Goal: Task Accomplishment & Management: Manage account settings

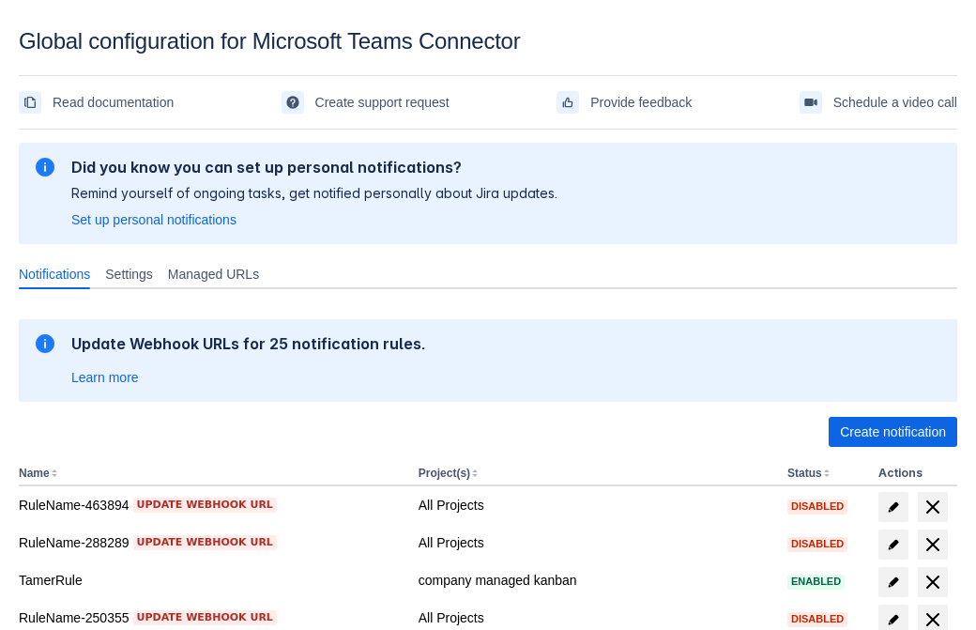
click at [893, 432] on span "Create notification" at bounding box center [893, 432] width 106 height 30
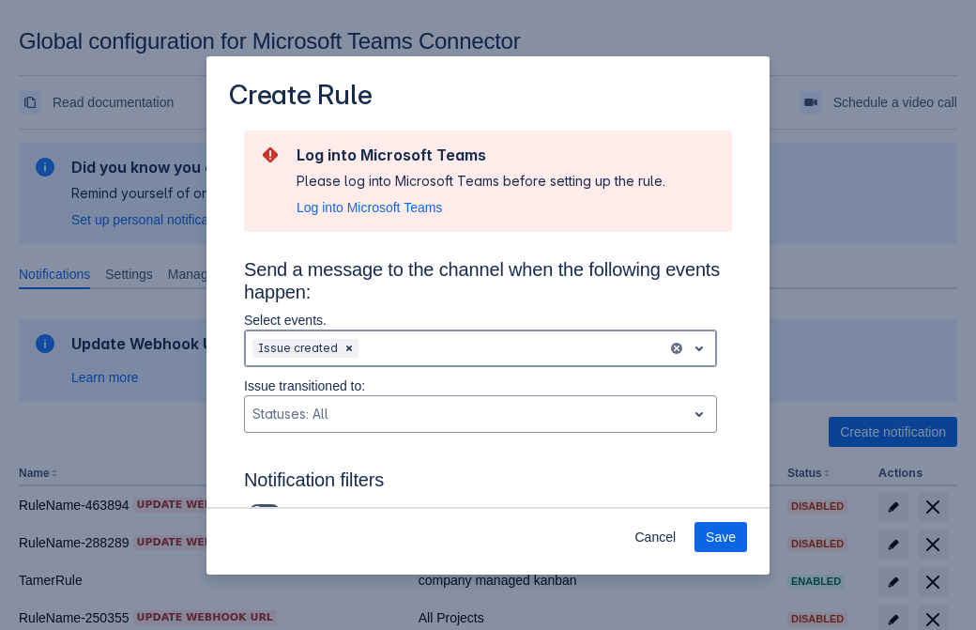
click at [481, 348] on div "Scrollable content" at bounding box center [511, 348] width 298 height 23
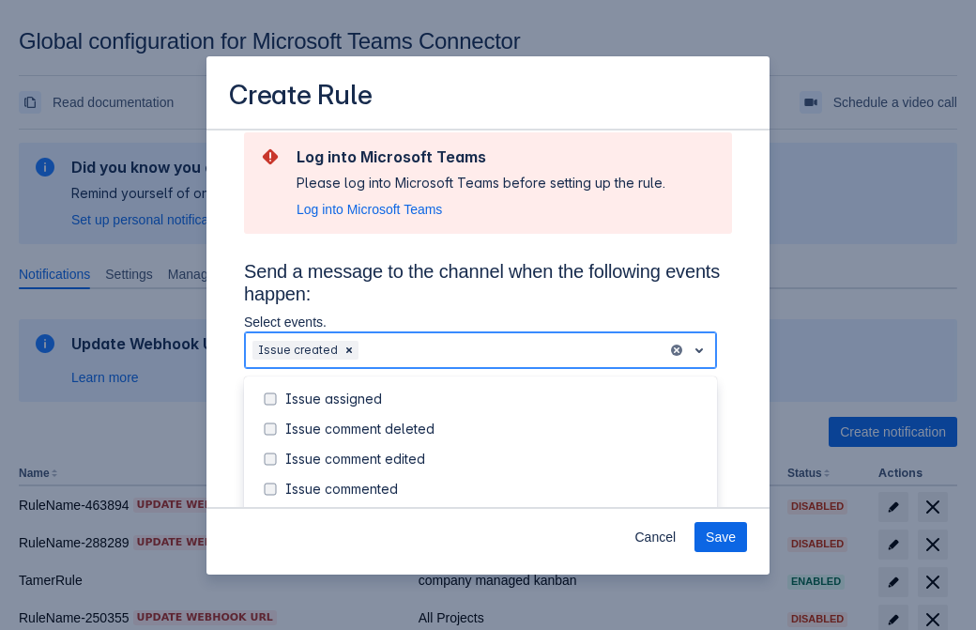
click at [496, 510] on div "Issue created" at bounding box center [495, 519] width 421 height 19
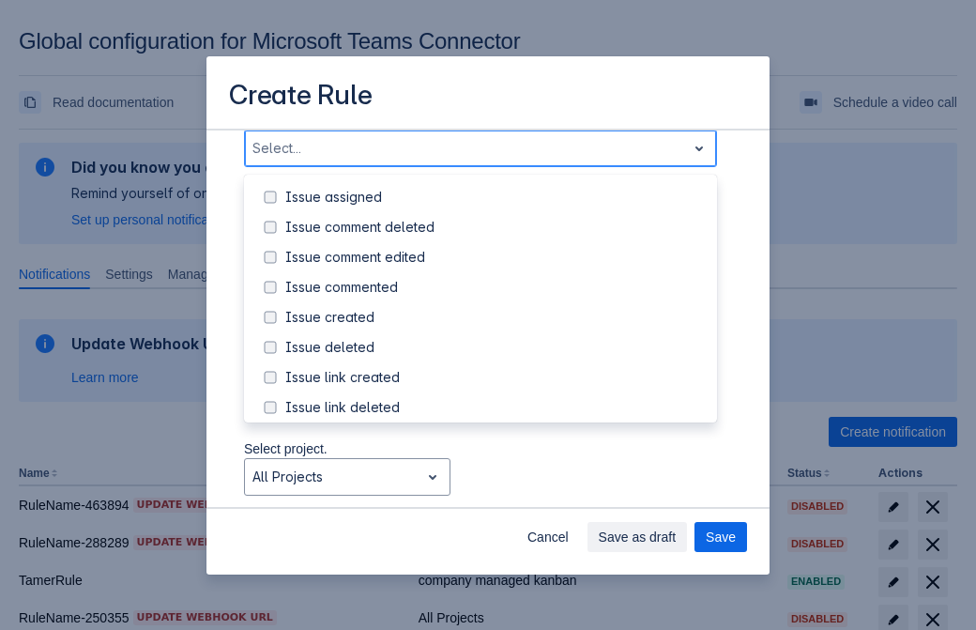
click at [496, 488] on div "Issue updated" at bounding box center [495, 497] width 421 height 19
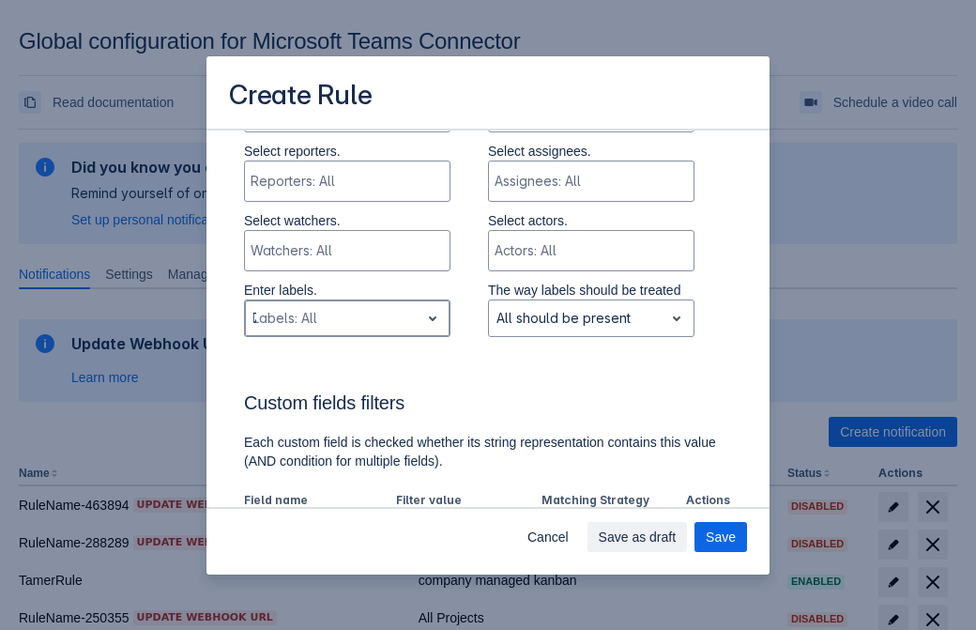
type input "753638_label"
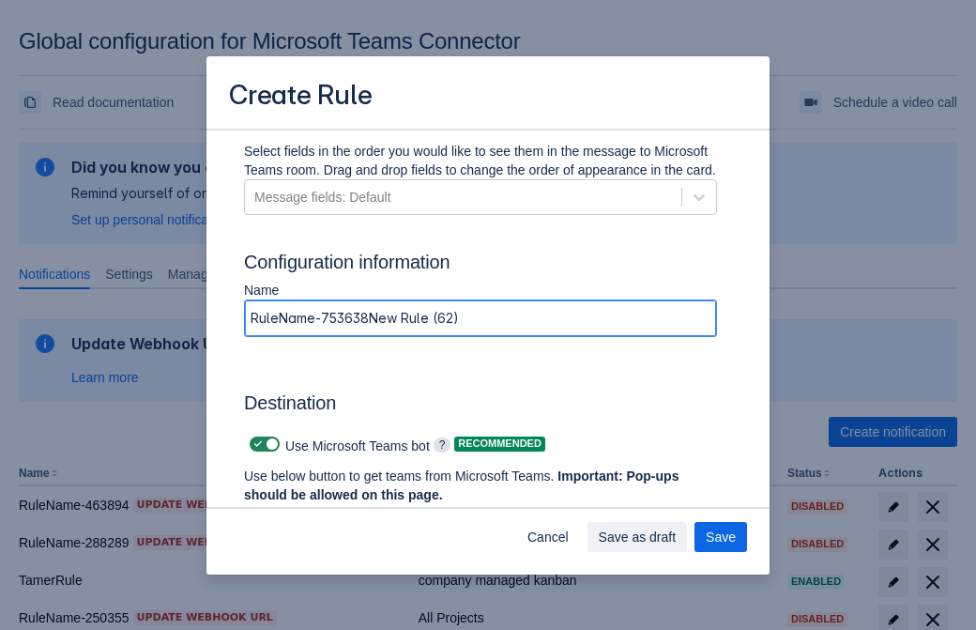
type input "RuleName-753638New Rule (62)"
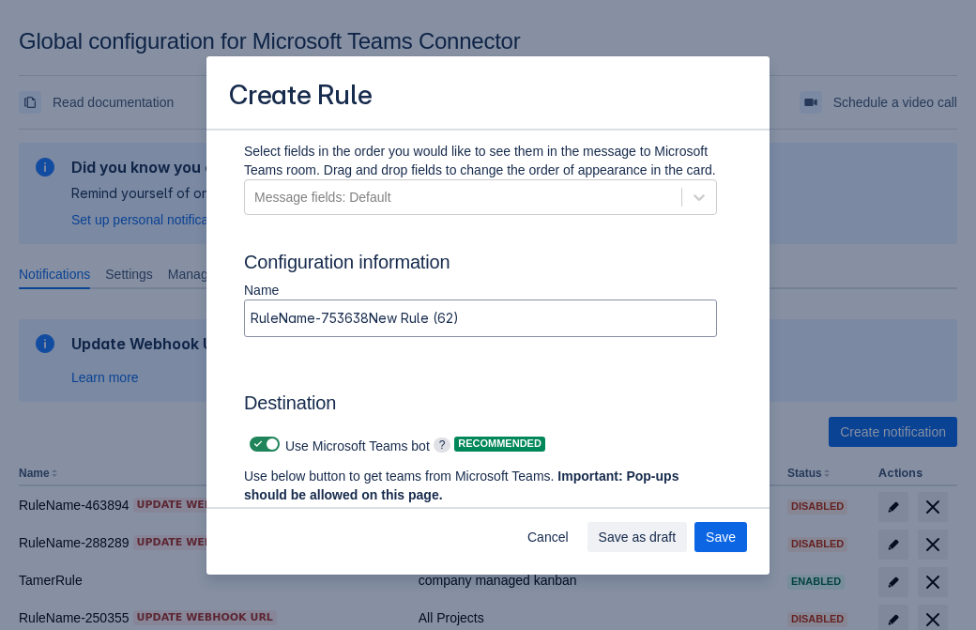
click at [255, 444] on span "Scrollable content" at bounding box center [258, 444] width 15 height 15
click at [255, 444] on input "Scrollable content" at bounding box center [256, 444] width 12 height 12
checkbox input "false"
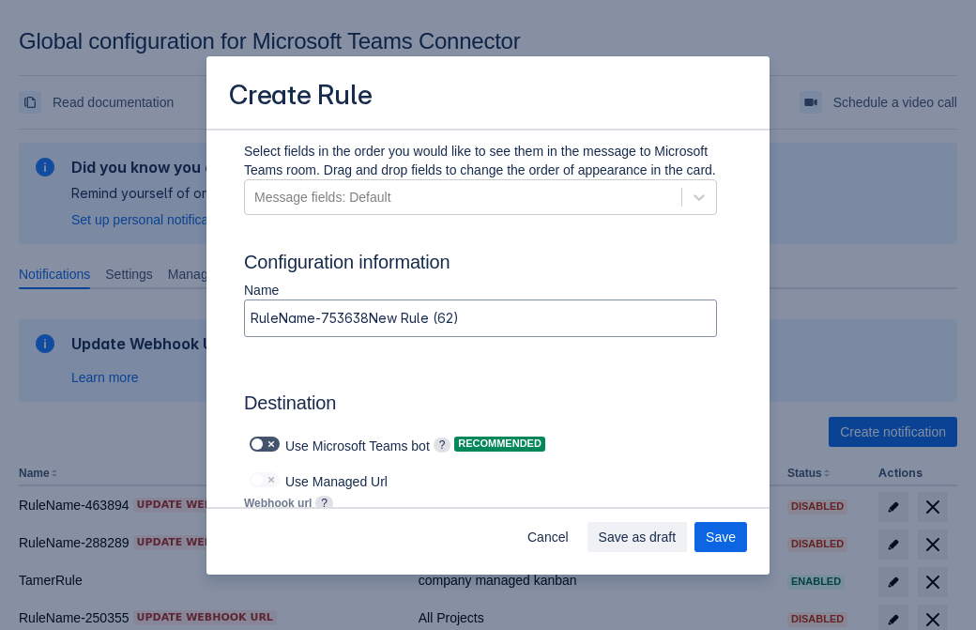
type input "https://prod-112.westeurope.logic.azure.com:443/workflows/bae959254738451b85002…"
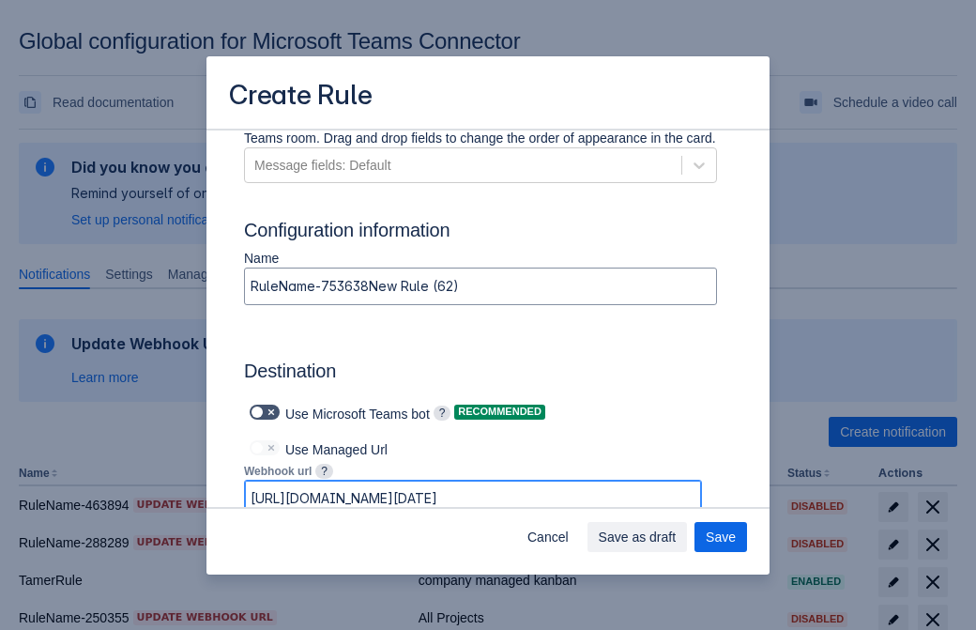
click at [677, 537] on span "Save as draft" at bounding box center [638, 537] width 78 height 30
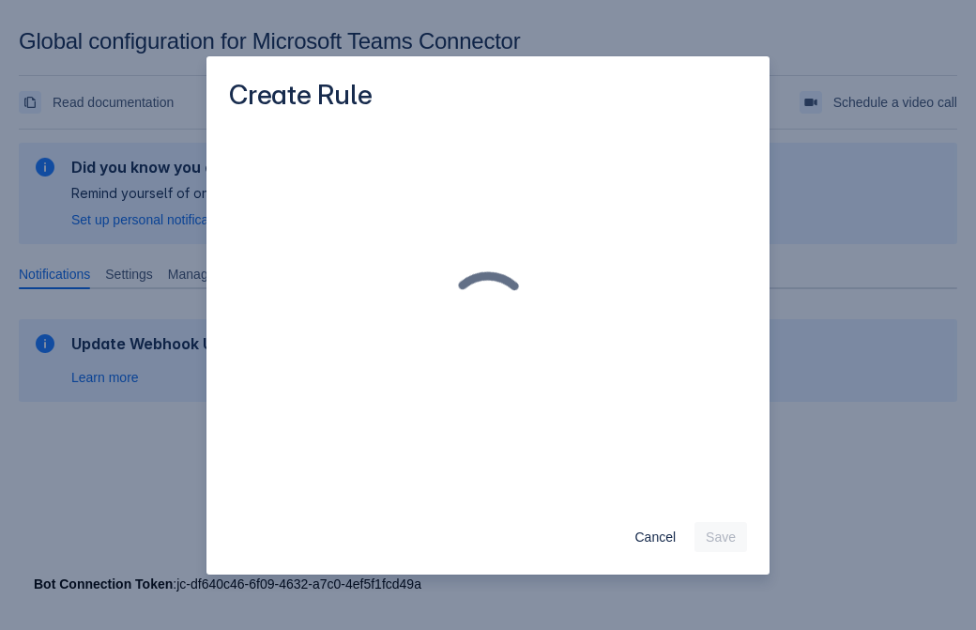
scroll to position [0, 0]
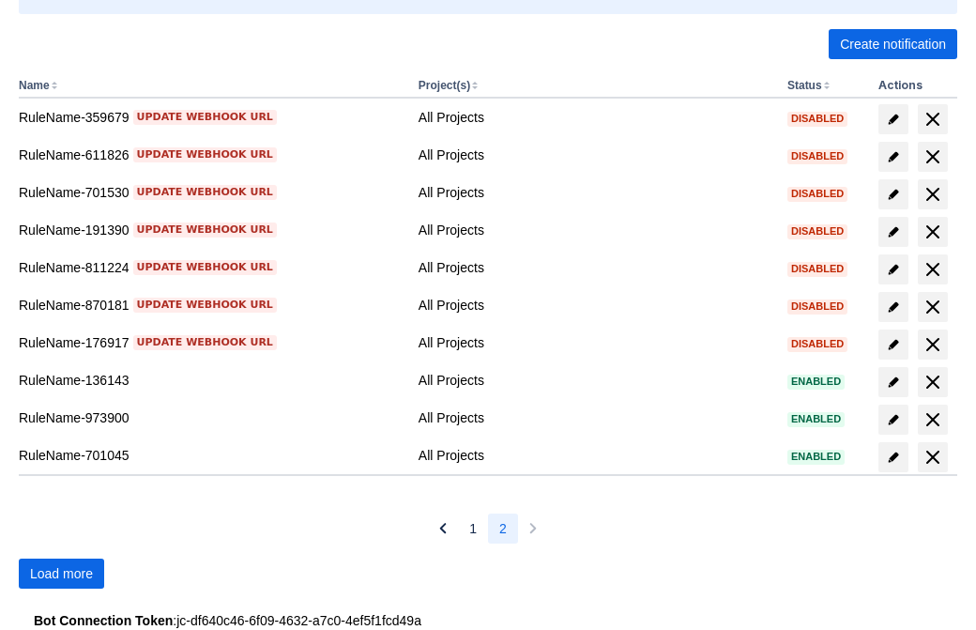
click at [61, 574] on span "Load more" at bounding box center [61, 574] width 63 height 30
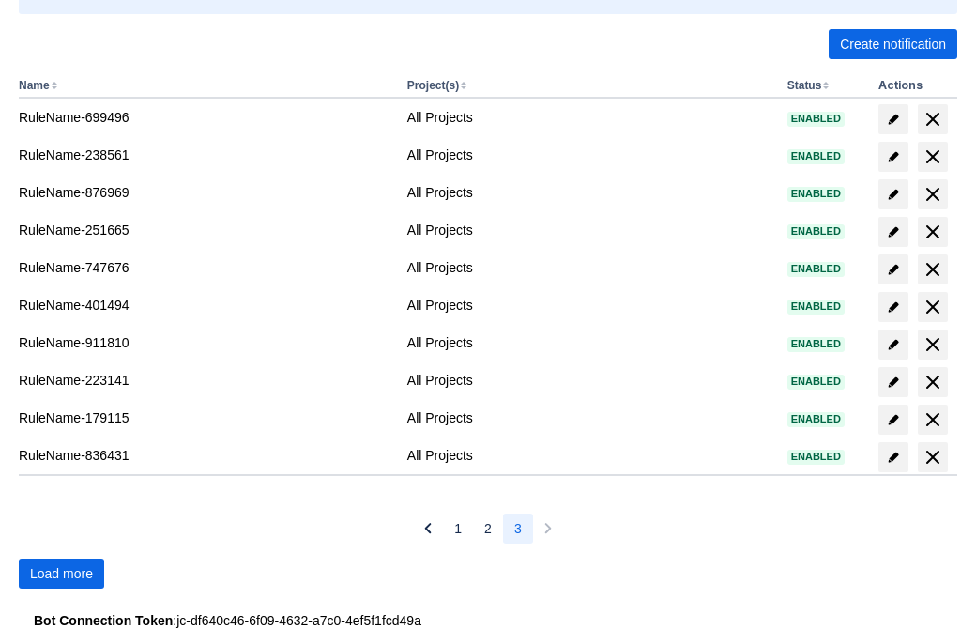
click at [61, 574] on span "Load more" at bounding box center [61, 574] width 63 height 30
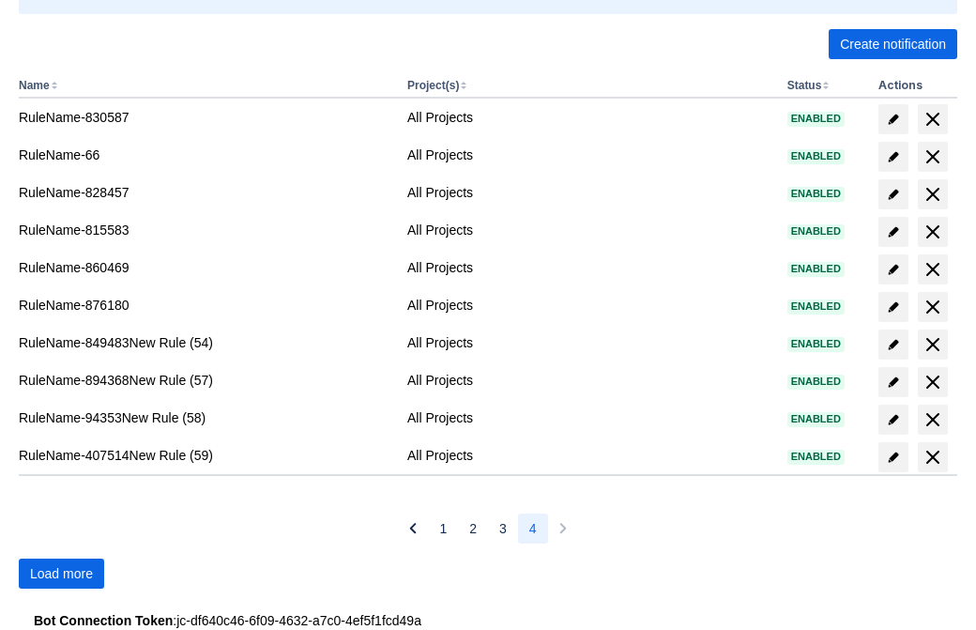
click at [61, 574] on span "Load more" at bounding box center [61, 574] width 63 height 30
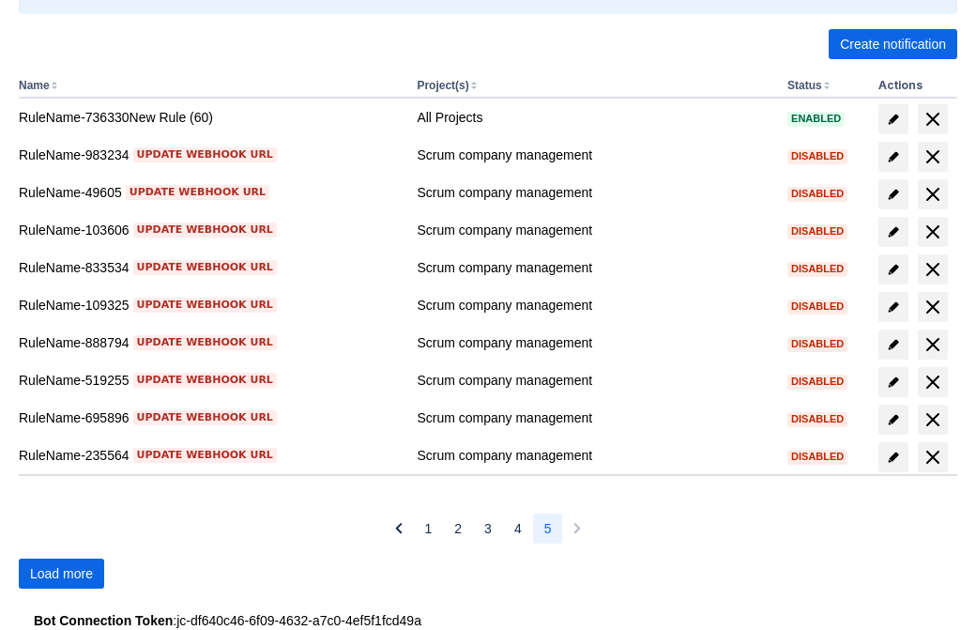
click at [61, 574] on span "Load more" at bounding box center [61, 574] width 63 height 30
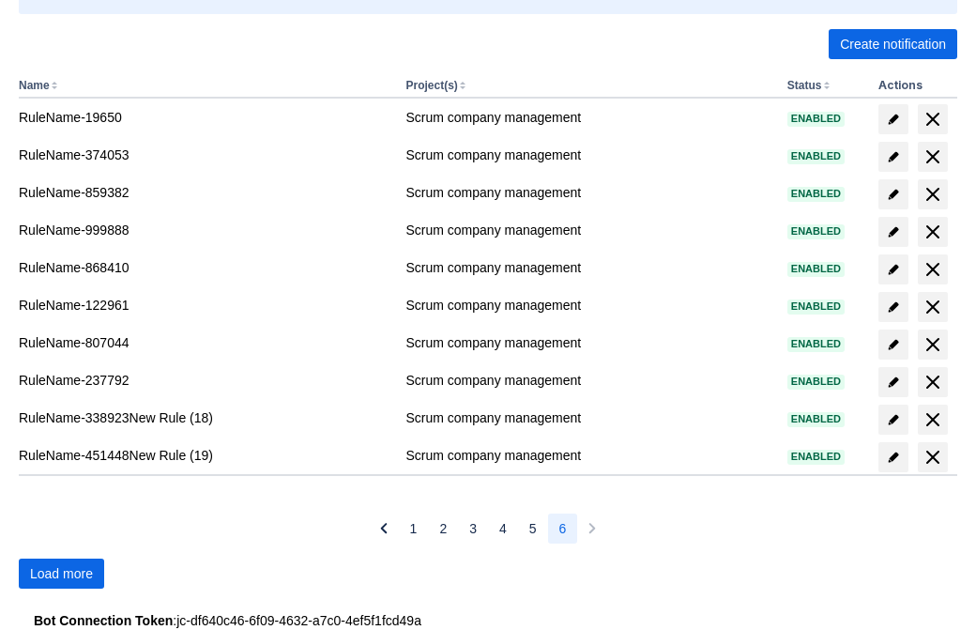
click at [61, 574] on span "Load more" at bounding box center [61, 574] width 63 height 30
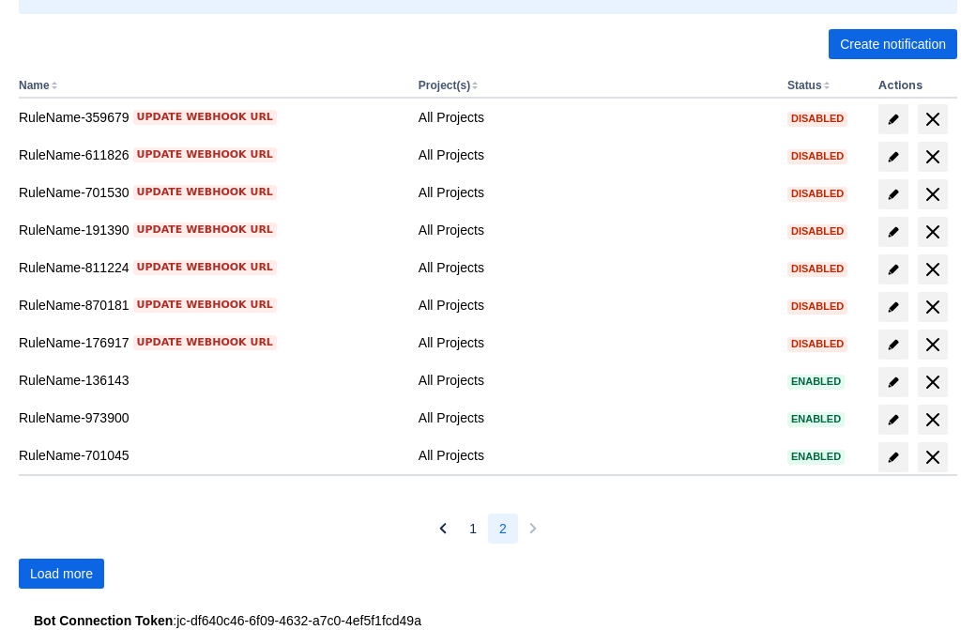
click at [61, 574] on span "Load more" at bounding box center [61, 574] width 63 height 30
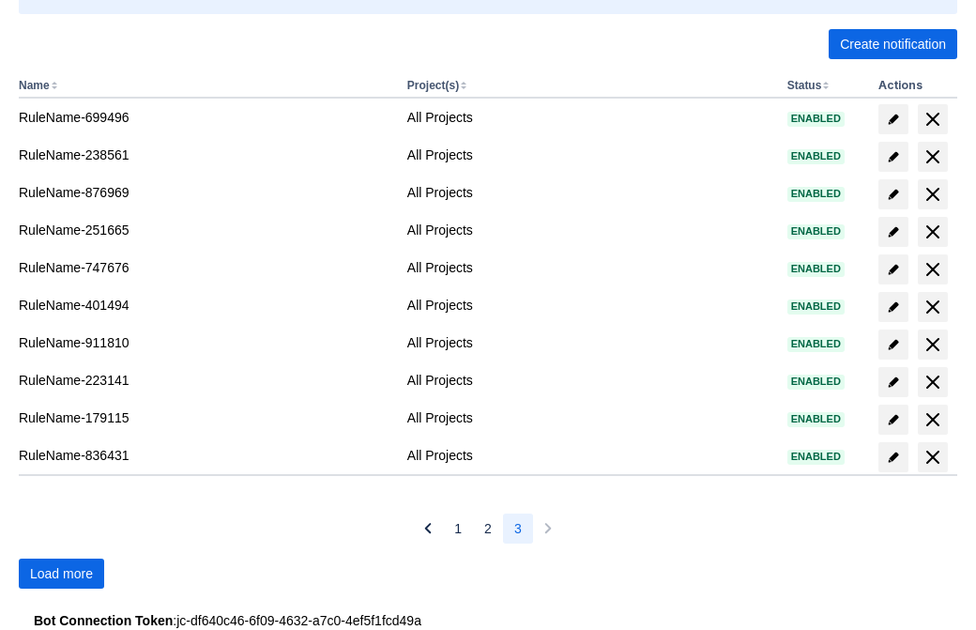
click at [61, 574] on span "Load more" at bounding box center [61, 574] width 63 height 30
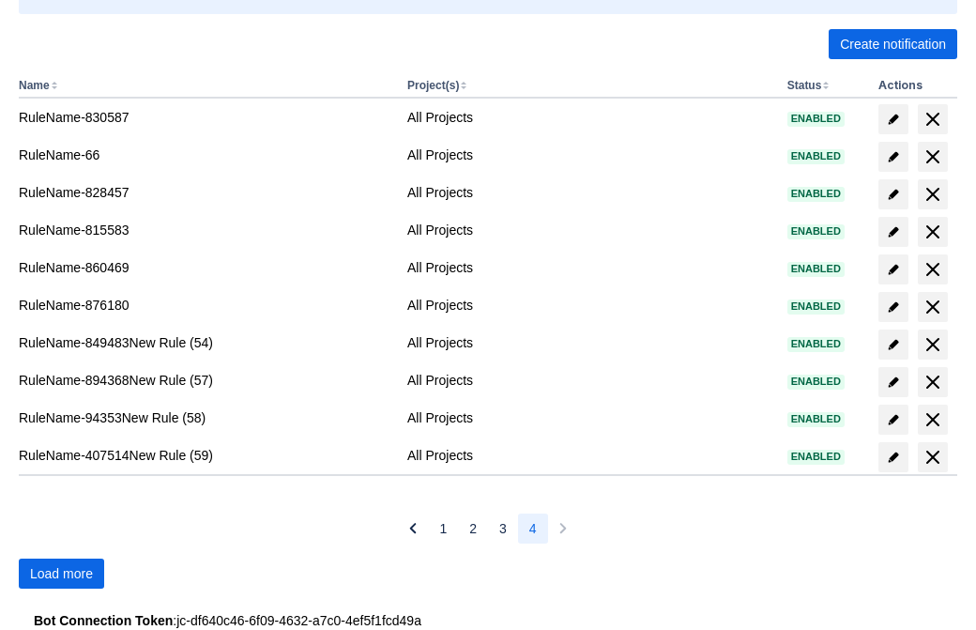
click at [61, 574] on span "Load more" at bounding box center [61, 574] width 63 height 30
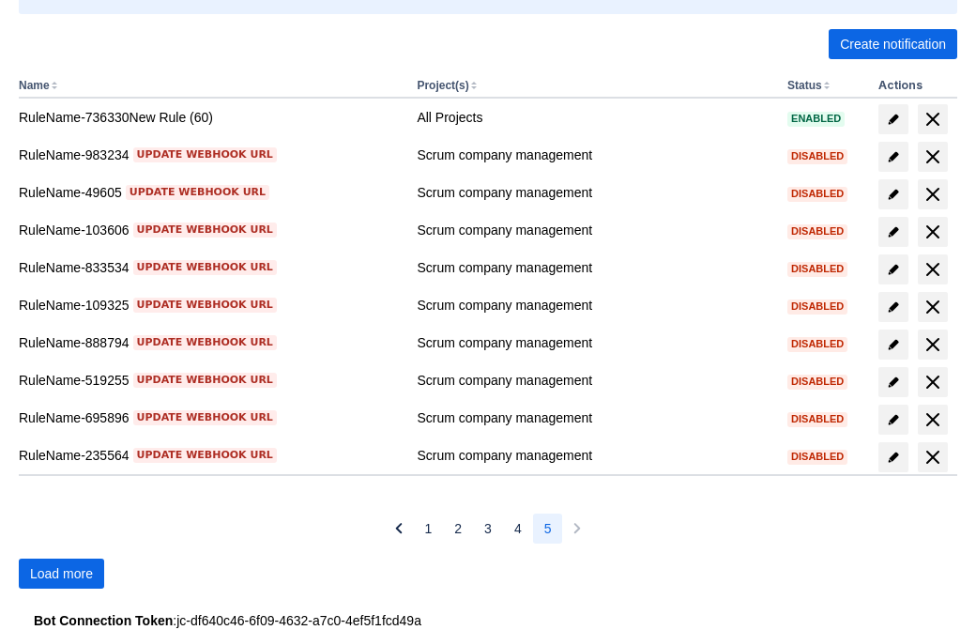
click at [61, 574] on span "Load more" at bounding box center [61, 574] width 63 height 30
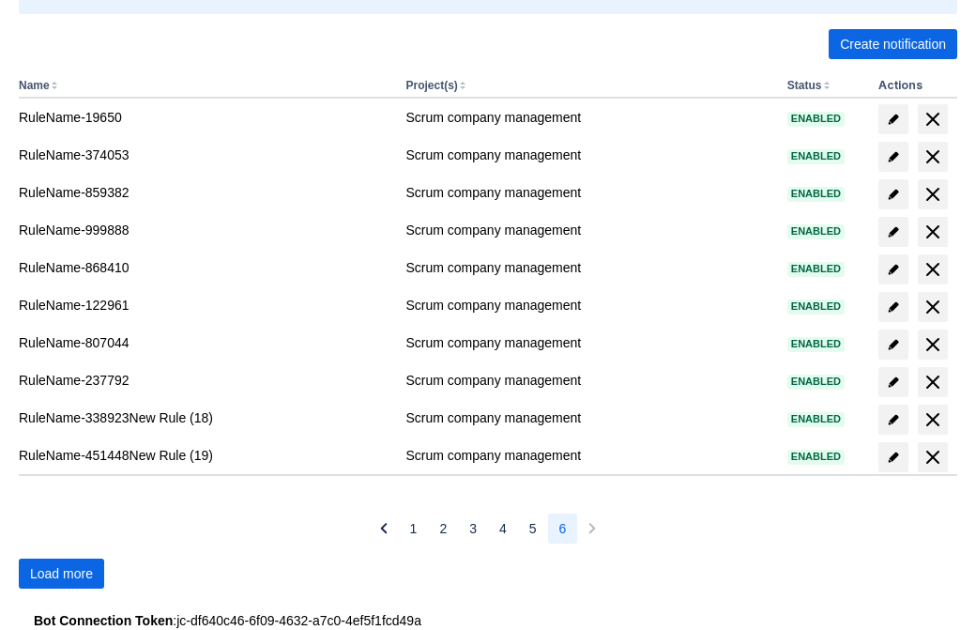
click at [61, 574] on span "Load more" at bounding box center [61, 574] width 63 height 30
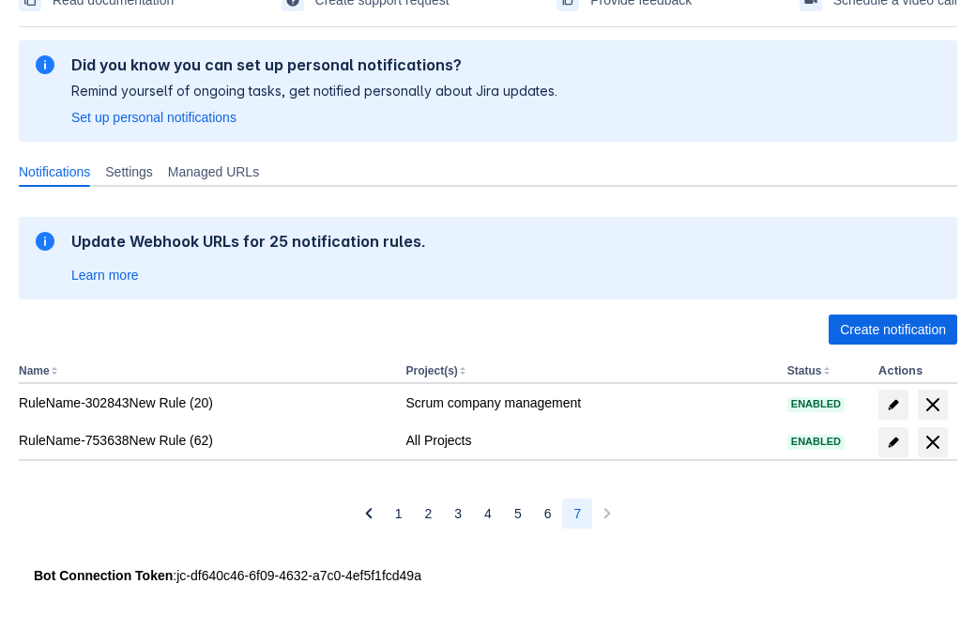
click at [932, 442] on span "delete" at bounding box center [933, 442] width 23 height 23
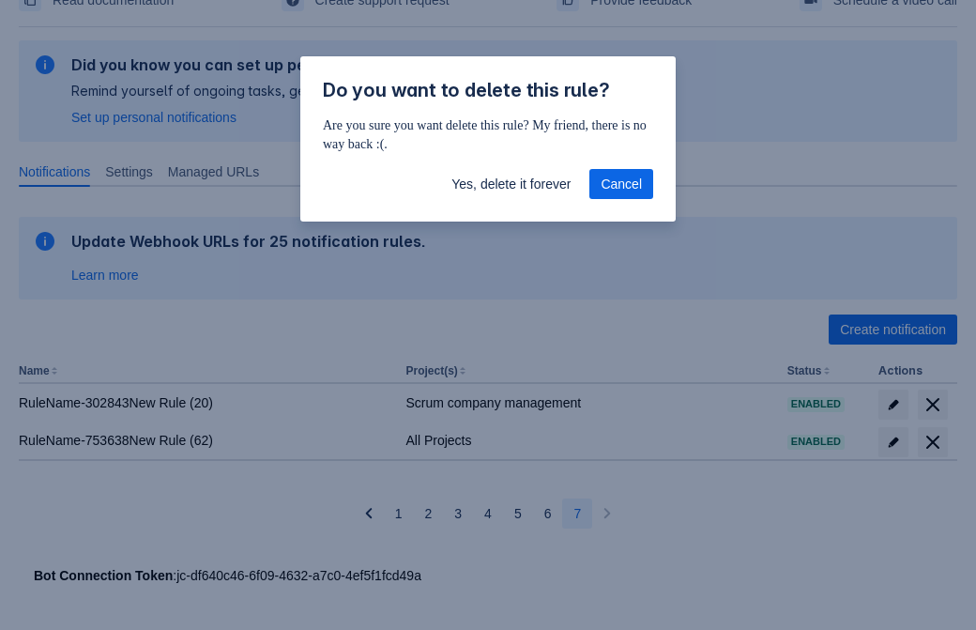
click at [511, 184] on span "Yes, delete it forever" at bounding box center [511, 184] width 119 height 30
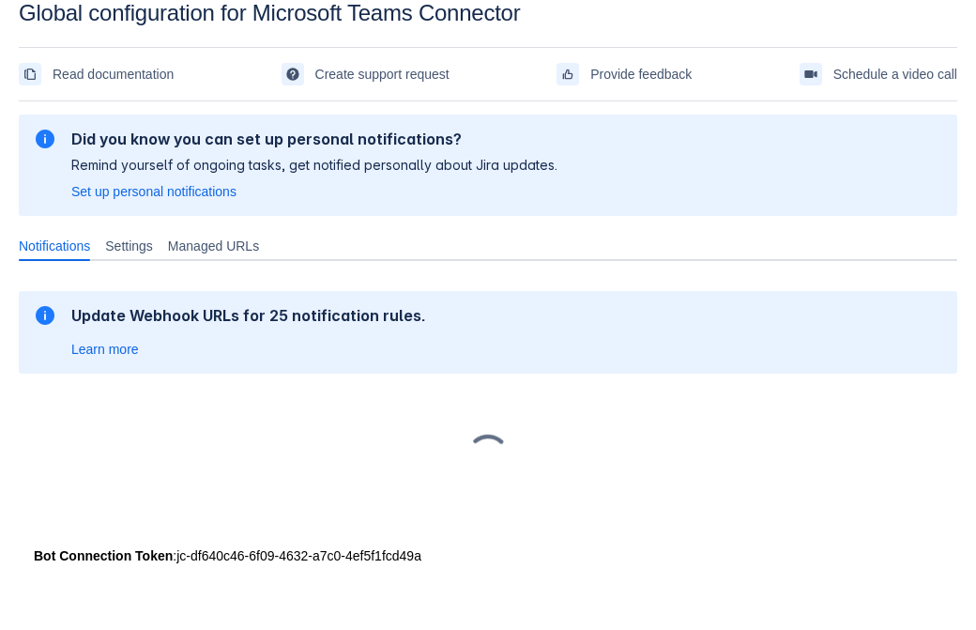
scroll to position [28, 0]
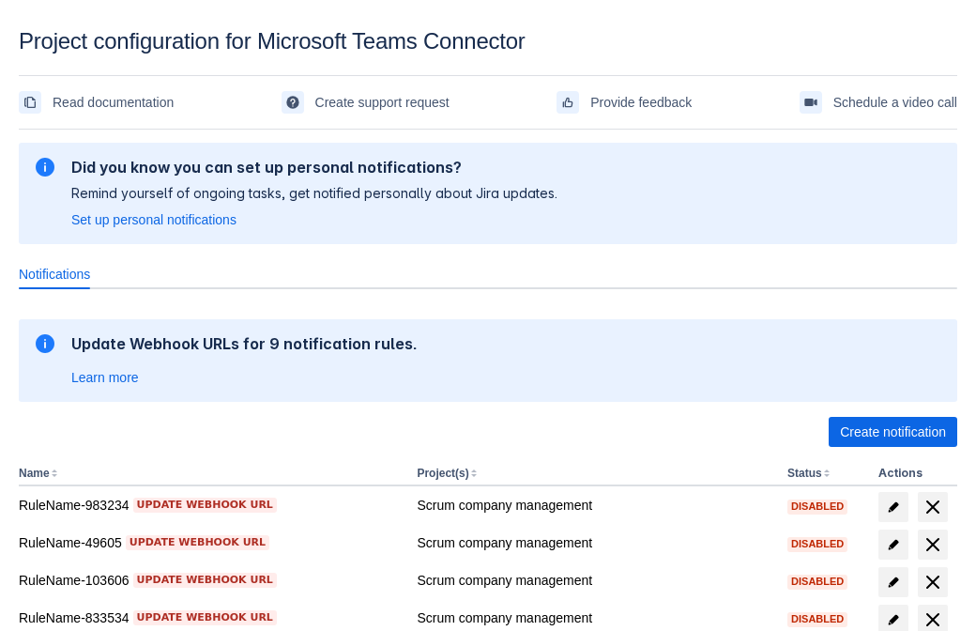
click at [893, 432] on span "Create notification" at bounding box center [893, 432] width 106 height 30
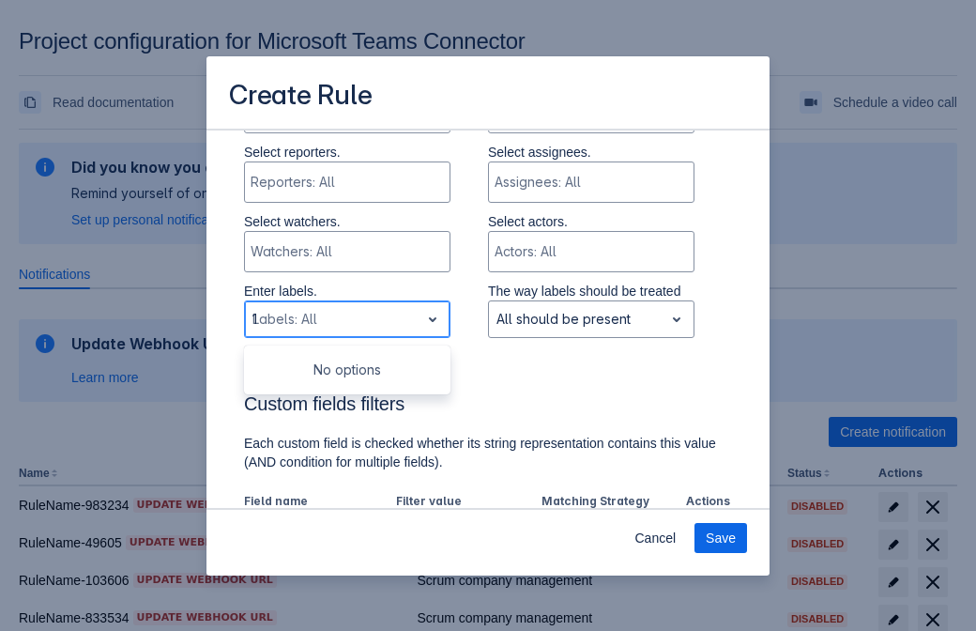
type input "113730_label"
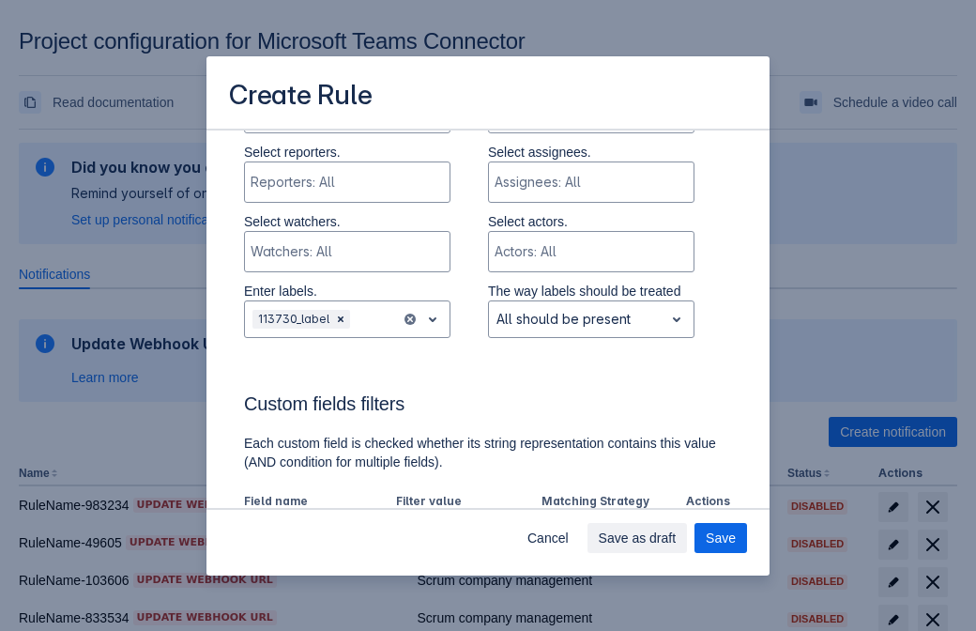
scroll to position [1163, 0]
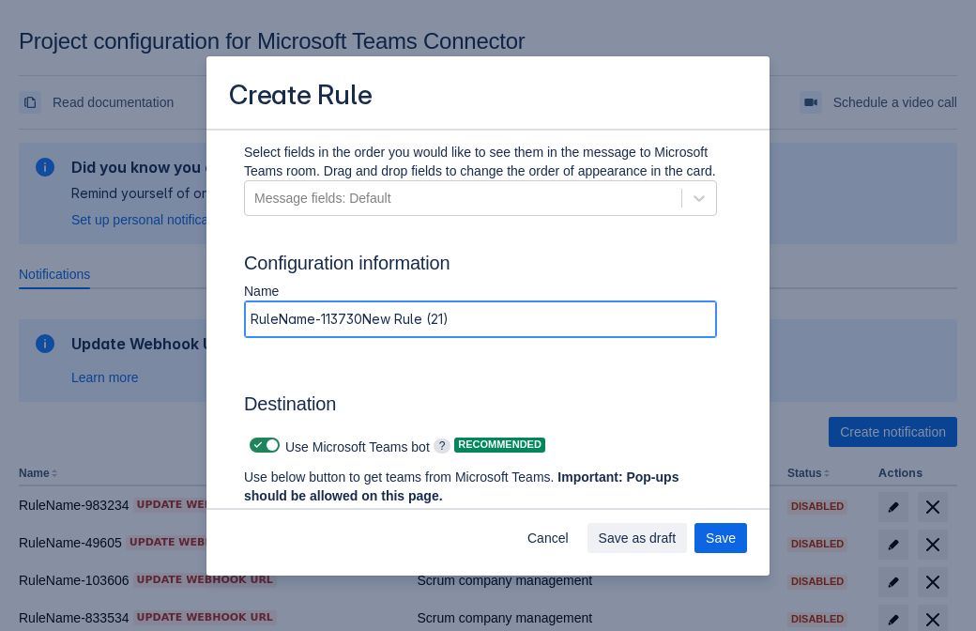
type input "RuleName-113730New Rule (21)"
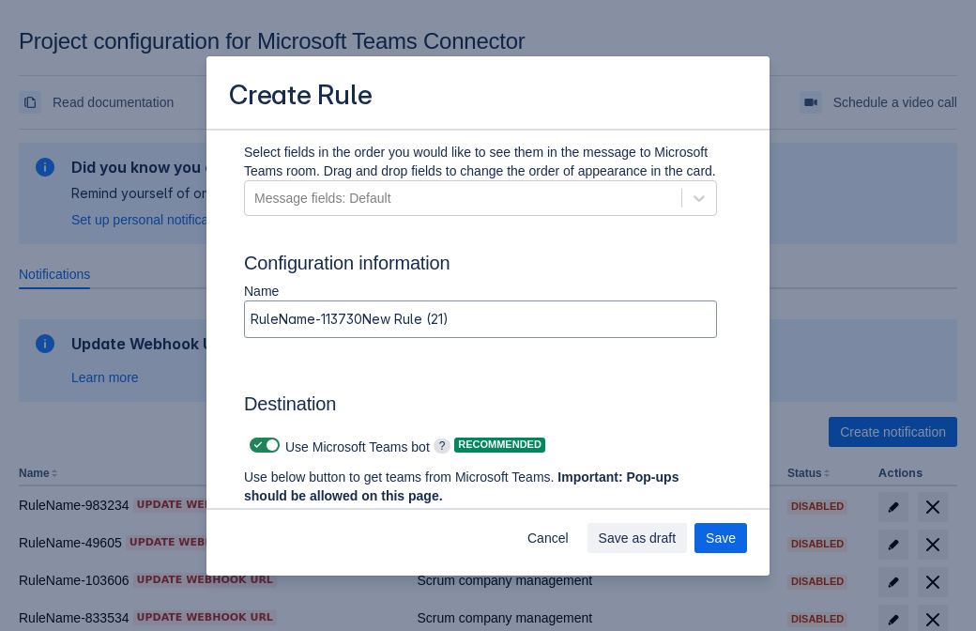
click at [255, 445] on span at bounding box center [258, 444] width 15 height 15
click at [255, 445] on input "checkbox" at bounding box center [256, 445] width 12 height 12
checkbox input "false"
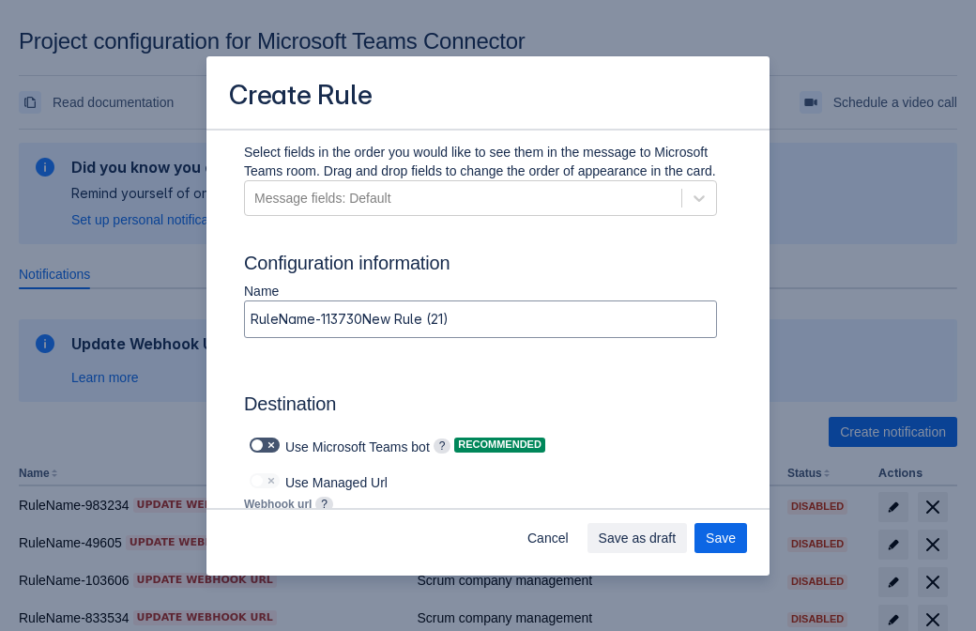
type input "https://prod-103.westeurope.logic.azure.com:443/workflows/562279af401f414e8dae6…"
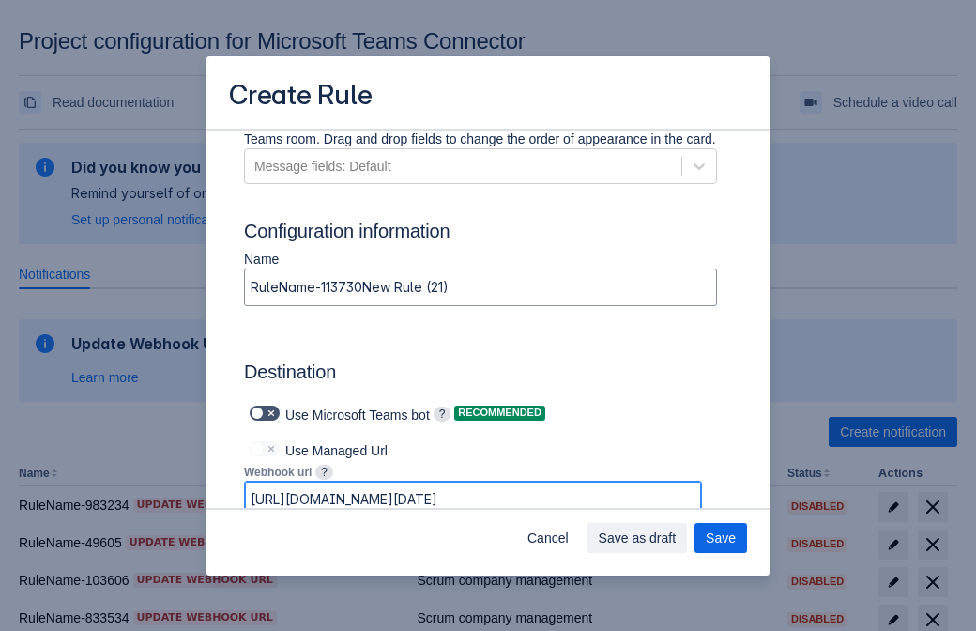
click at [677, 538] on span "Save as draft" at bounding box center [638, 538] width 78 height 30
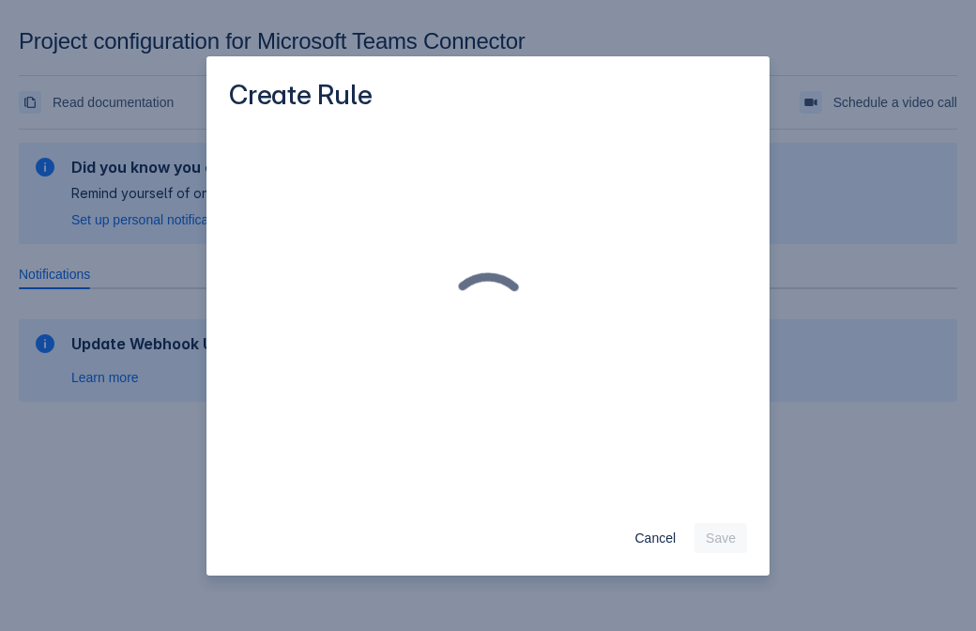
scroll to position [0, 0]
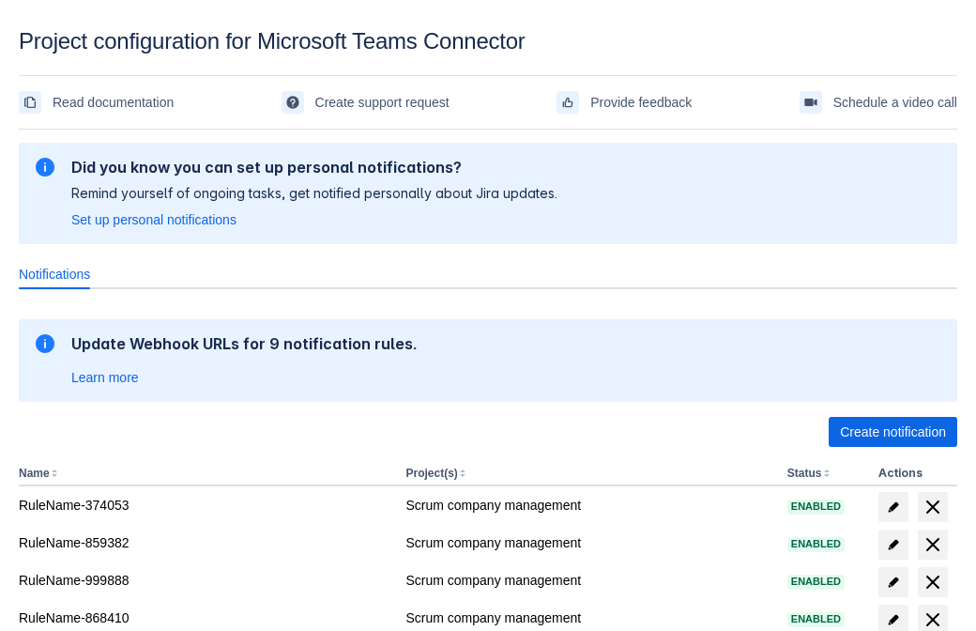
scroll to position [368, 0]
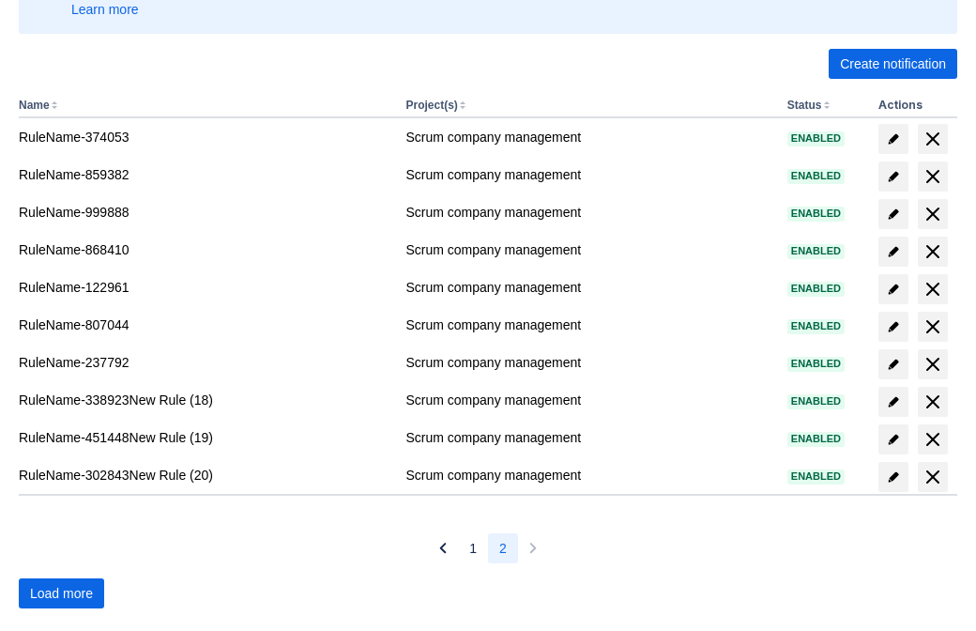
click at [61, 593] on span "Load more" at bounding box center [61, 593] width 63 height 30
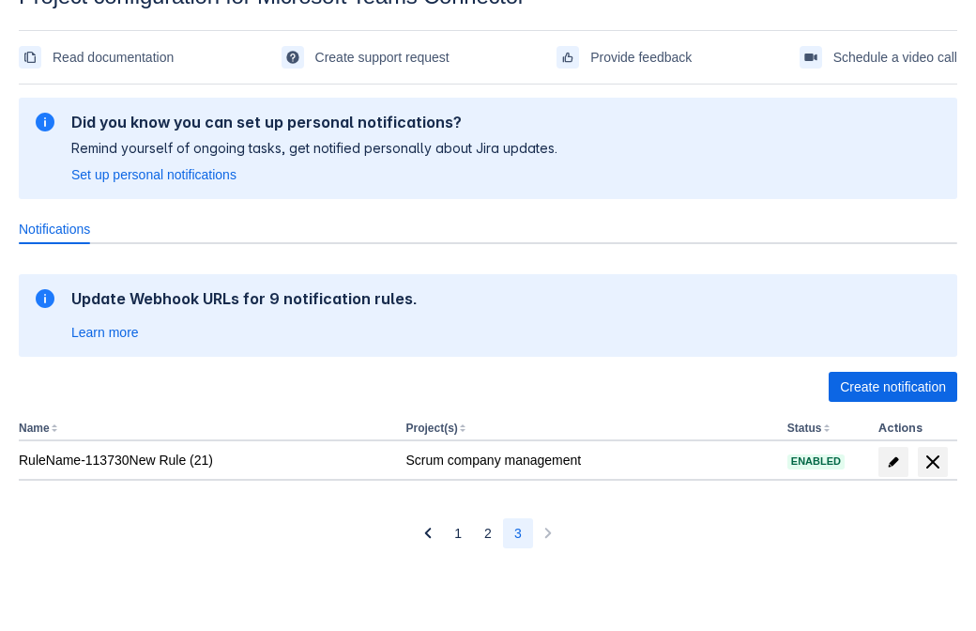
scroll to position [45, 0]
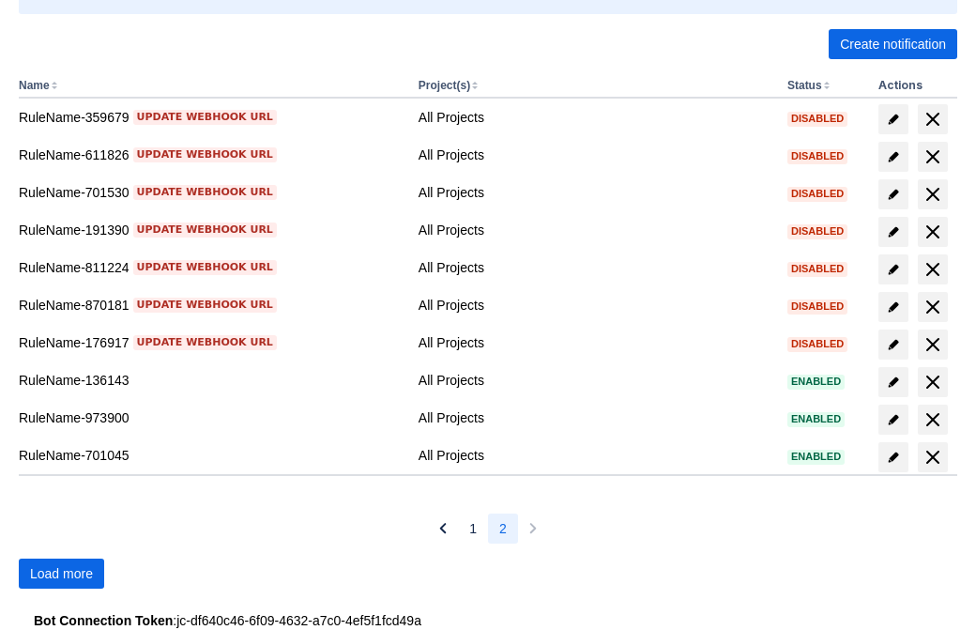
click at [61, 574] on span "Load more" at bounding box center [61, 574] width 63 height 30
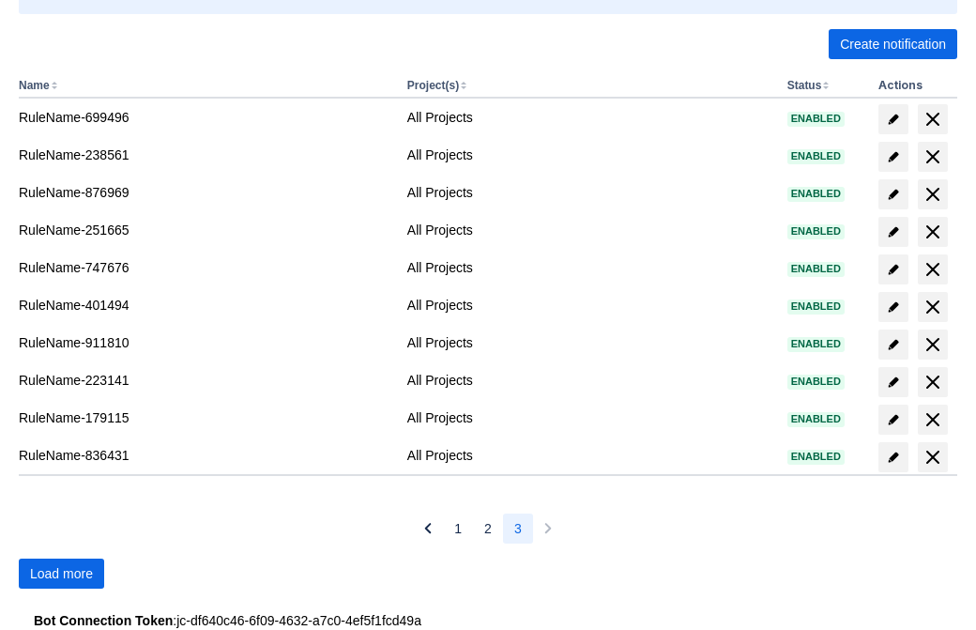
click at [61, 574] on span "Load more" at bounding box center [61, 574] width 63 height 30
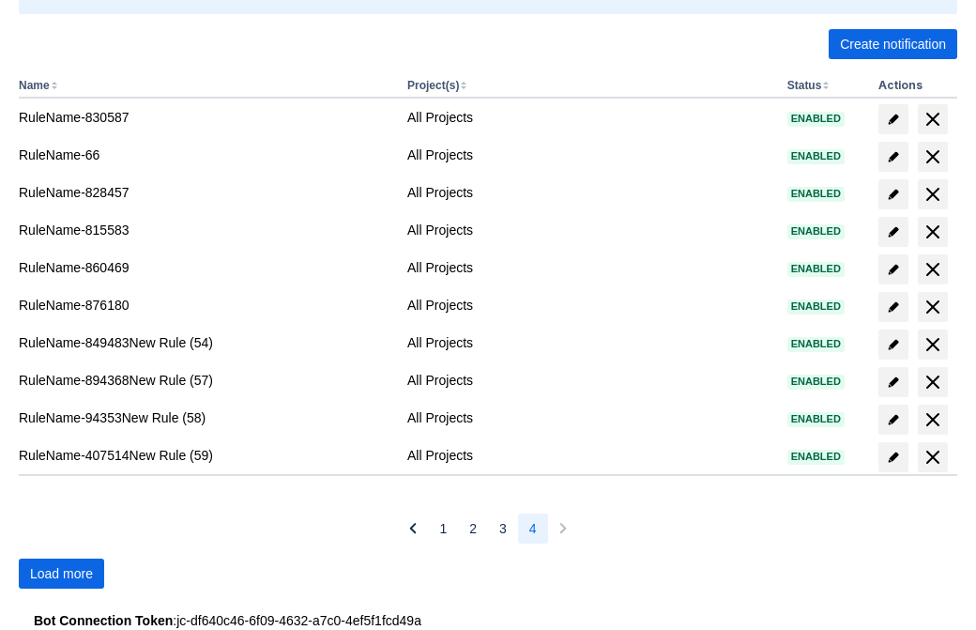
click at [61, 574] on span "Load more" at bounding box center [61, 574] width 63 height 30
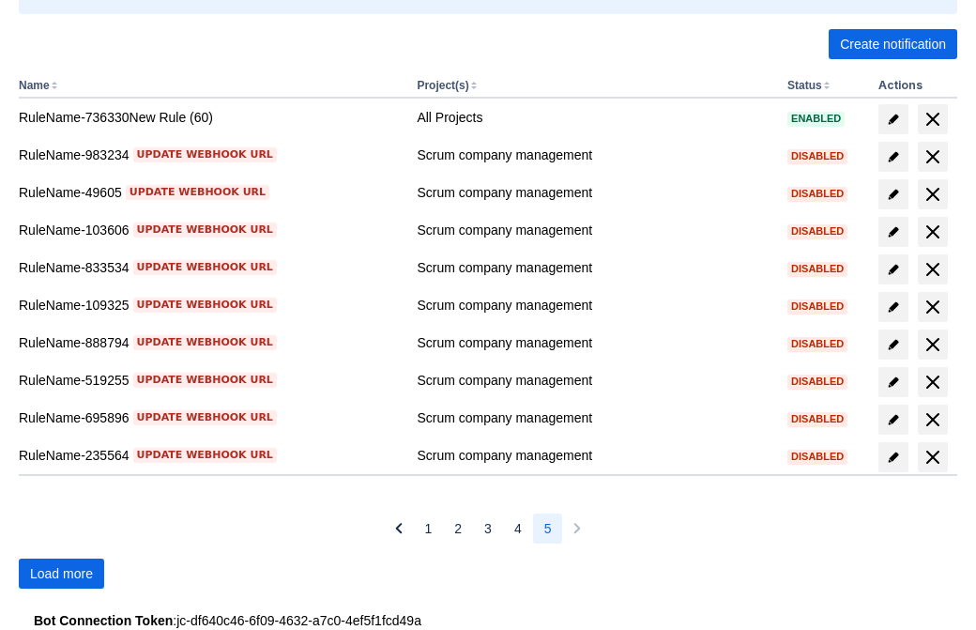
click at [61, 574] on span "Load more" at bounding box center [61, 574] width 63 height 30
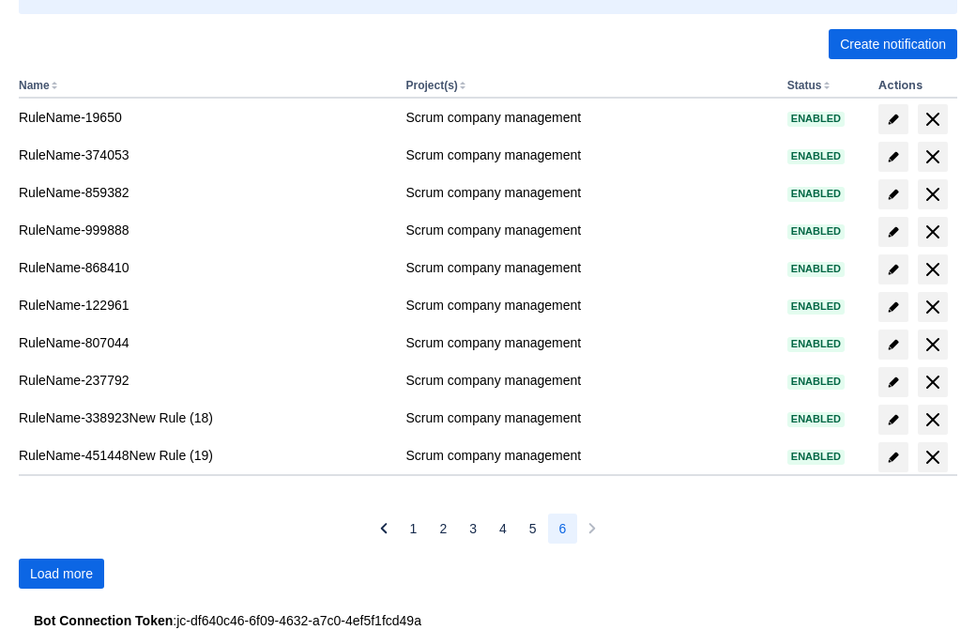
click at [61, 574] on span "Load more" at bounding box center [61, 574] width 63 height 30
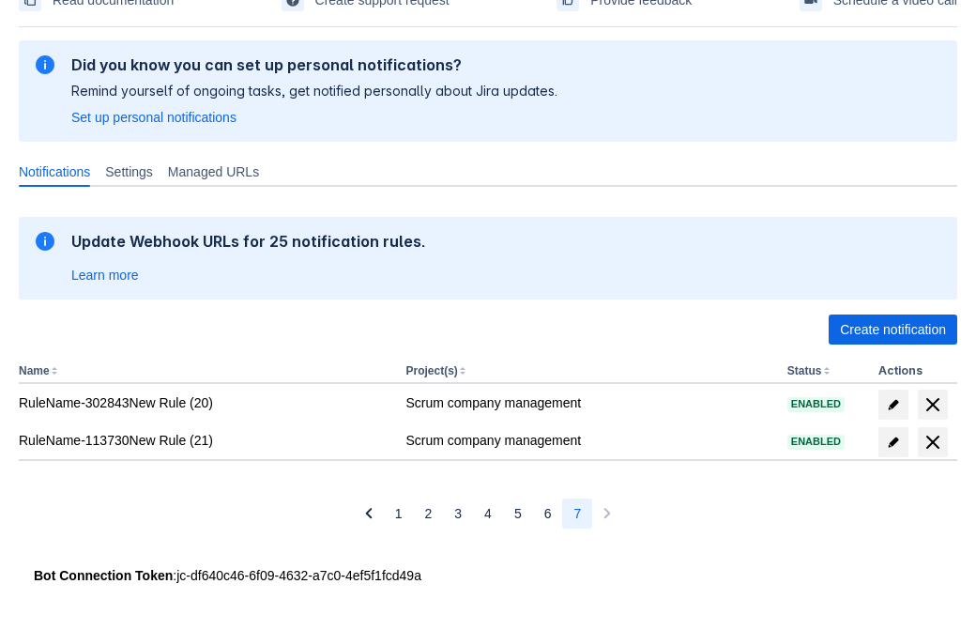
click at [932, 442] on span "delete" at bounding box center [933, 442] width 23 height 23
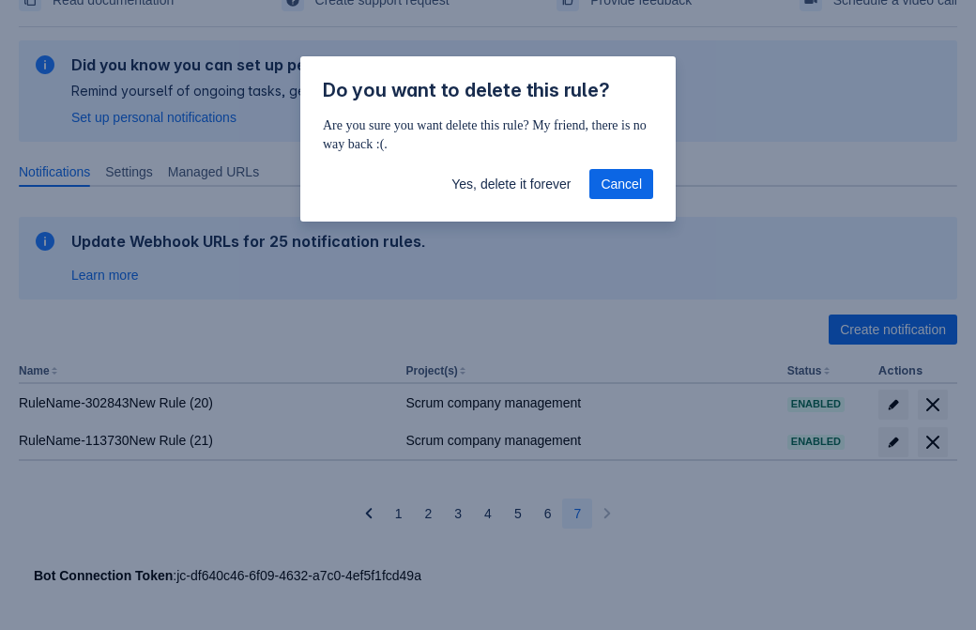
click at [511, 184] on span "Yes, delete it forever" at bounding box center [511, 184] width 119 height 30
